Goal: Information Seeking & Learning: Learn about a topic

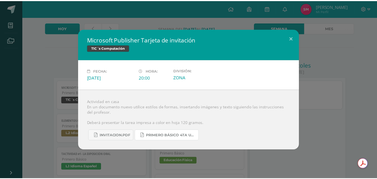
scroll to position [31, 0]
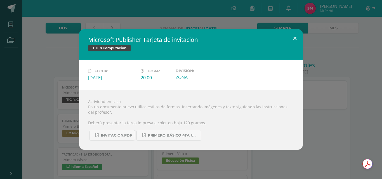
click at [292, 33] on button at bounding box center [295, 38] width 16 height 19
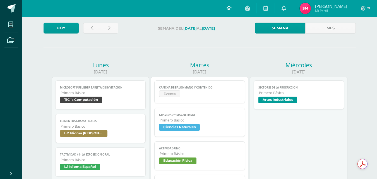
click at [232, 7] on icon at bounding box center [230, 8] width 6 height 5
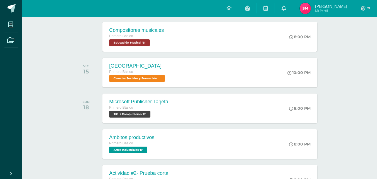
scroll to position [303, 0]
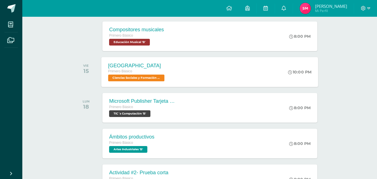
click at [184, 63] on div "[GEOGRAPHIC_DATA] Primero Básico Ciencias Sociales y Formación Ciudadana 'B' 10…" at bounding box center [210, 72] width 217 height 30
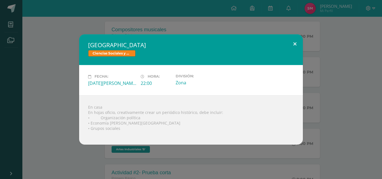
click at [294, 47] on button at bounding box center [295, 43] width 16 height 19
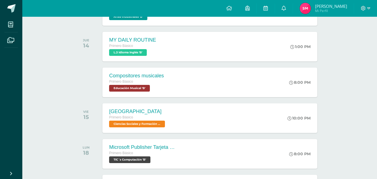
scroll to position [240, 0]
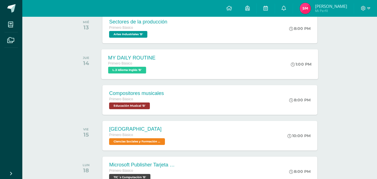
click at [222, 60] on div "MY DAILY ROUTINE Primero Básico L.3 Idioma Inglés 'B' 1:00 PM MY DAILY ROUTINE …" at bounding box center [210, 64] width 217 height 30
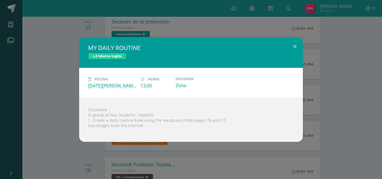
click at [60, 90] on div "MY DAILY ROUTINE L.3 Idioma Inglés Fecha: [DATE][PERSON_NAME] Hora: 13:00 Divis…" at bounding box center [190, 89] width 377 height 105
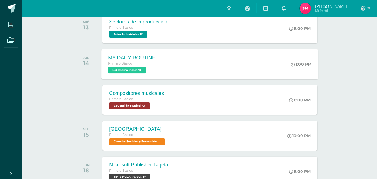
click at [118, 53] on div "MY DAILY ROUTINE Primero Básico L.3 Idioma Inglés 'B'" at bounding box center [132, 64] width 61 height 30
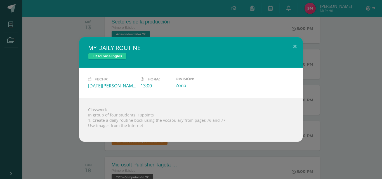
click at [48, 76] on div "MY DAILY ROUTINE L.3 Idioma Inglés Fecha: [DATE][PERSON_NAME] Hora: 13:00 Divis…" at bounding box center [190, 89] width 377 height 105
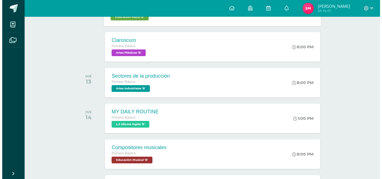
scroll to position [186, 0]
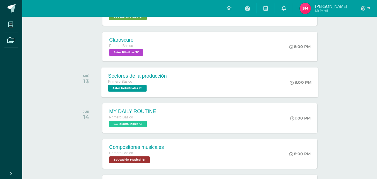
click at [169, 84] on div "Sectores de la producción Primero Básico Artes Industriales 'B'" at bounding box center [138, 82] width 72 height 30
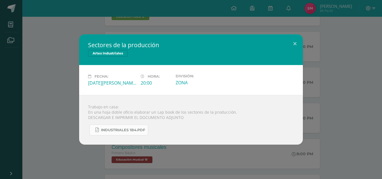
click at [110, 127] on link "INDUSTRIALES 1B4.pdf" at bounding box center [118, 130] width 59 height 11
